Goal: Register for event/course

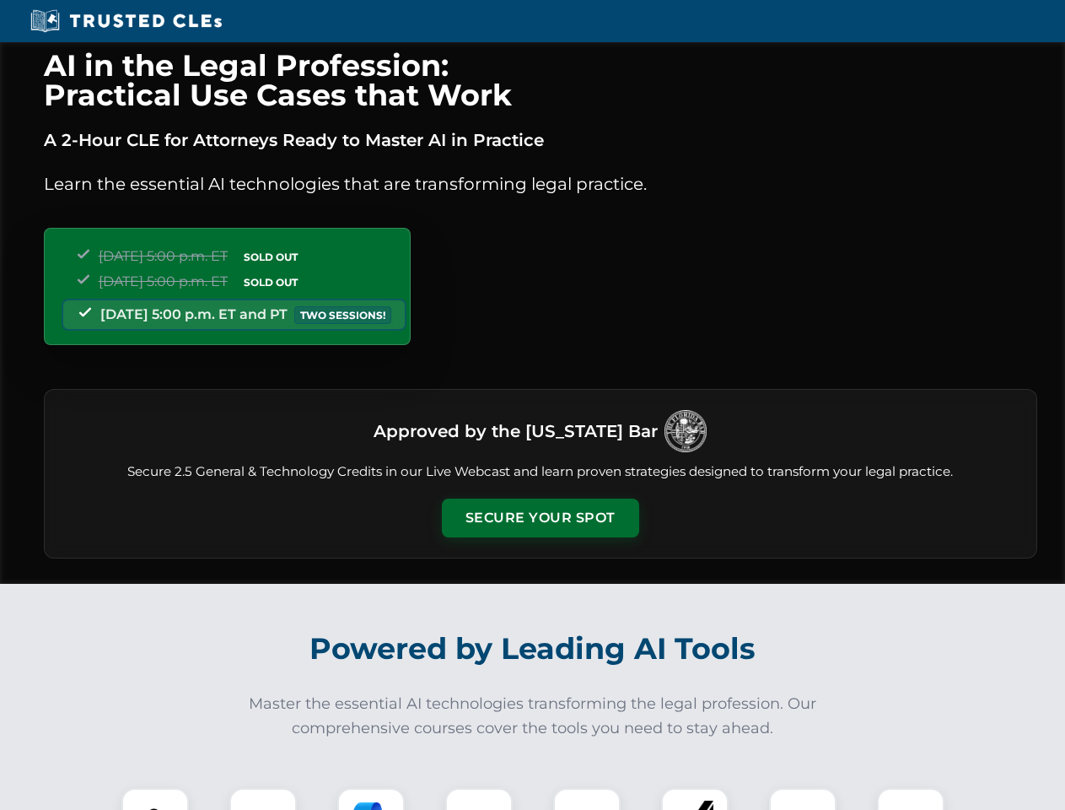
click at [540, 518] on button "Secure Your Spot" at bounding box center [540, 517] width 197 height 39
click at [155, 799] on img at bounding box center [155, 821] width 49 height 49
click at [263, 799] on div at bounding box center [262, 821] width 67 height 67
